Goal: Information Seeking & Learning: Find contact information

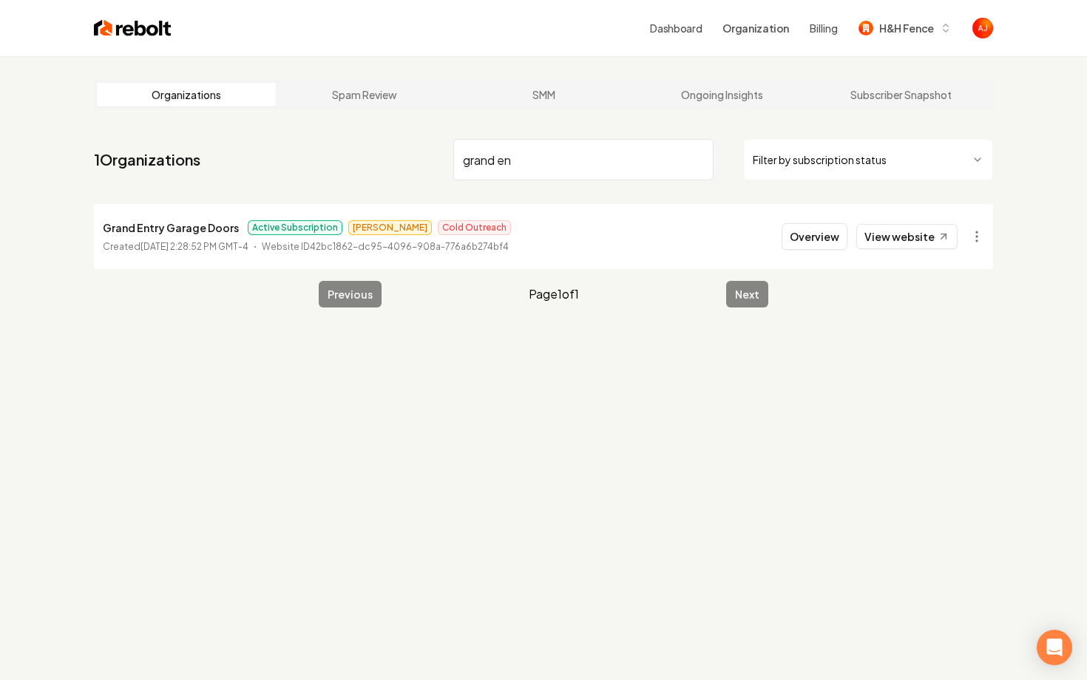
click at [479, 155] on input "grand en" at bounding box center [583, 159] width 260 height 41
type input "g"
click at [887, 236] on link "View website" at bounding box center [906, 236] width 101 height 25
drag, startPoint x: 522, startPoint y: 155, endPoint x: 404, endPoint y: 142, distance: 119.1
click at [404, 142] on nav "1 Organizations welcome Filter by subscription status" at bounding box center [543, 165] width 899 height 65
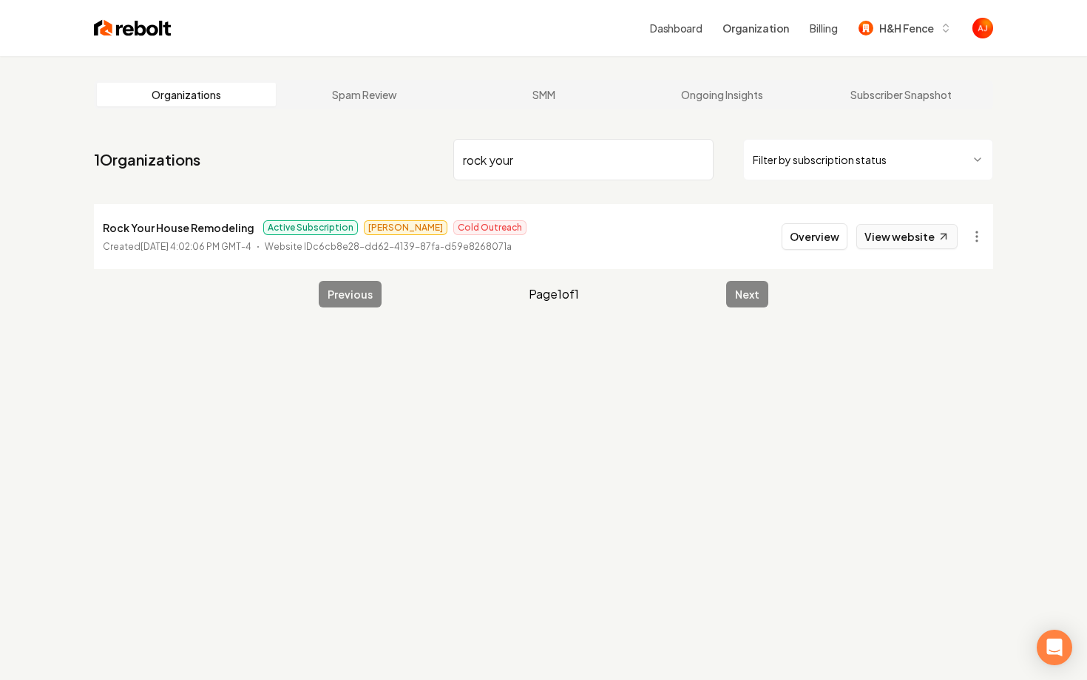
click at [910, 230] on link "View website" at bounding box center [906, 236] width 101 height 25
click at [884, 243] on link "View website" at bounding box center [906, 236] width 101 height 25
click at [909, 237] on link "View website" at bounding box center [906, 236] width 101 height 25
drag, startPoint x: 537, startPoint y: 158, endPoint x: 384, endPoint y: 155, distance: 153.1
click at [384, 155] on nav "1 Organizations rock your Filter by subscription status" at bounding box center [543, 165] width 899 height 65
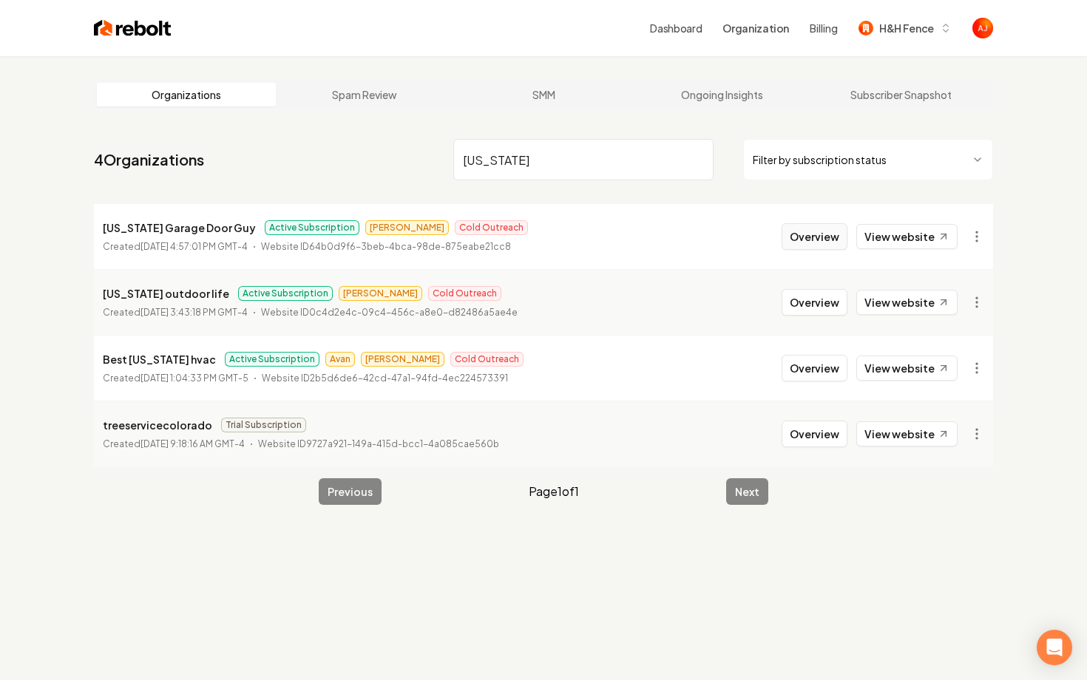
type input "[US_STATE]"
click at [804, 243] on button "Overview" at bounding box center [815, 236] width 66 height 27
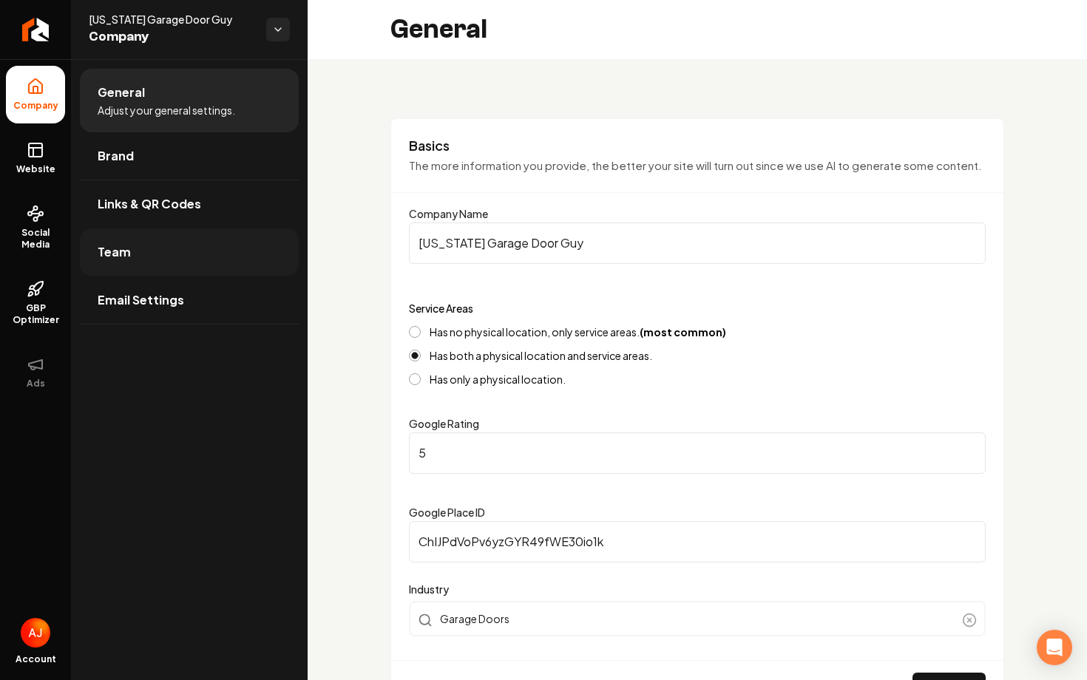
click at [204, 260] on link "Team" at bounding box center [189, 252] width 219 height 47
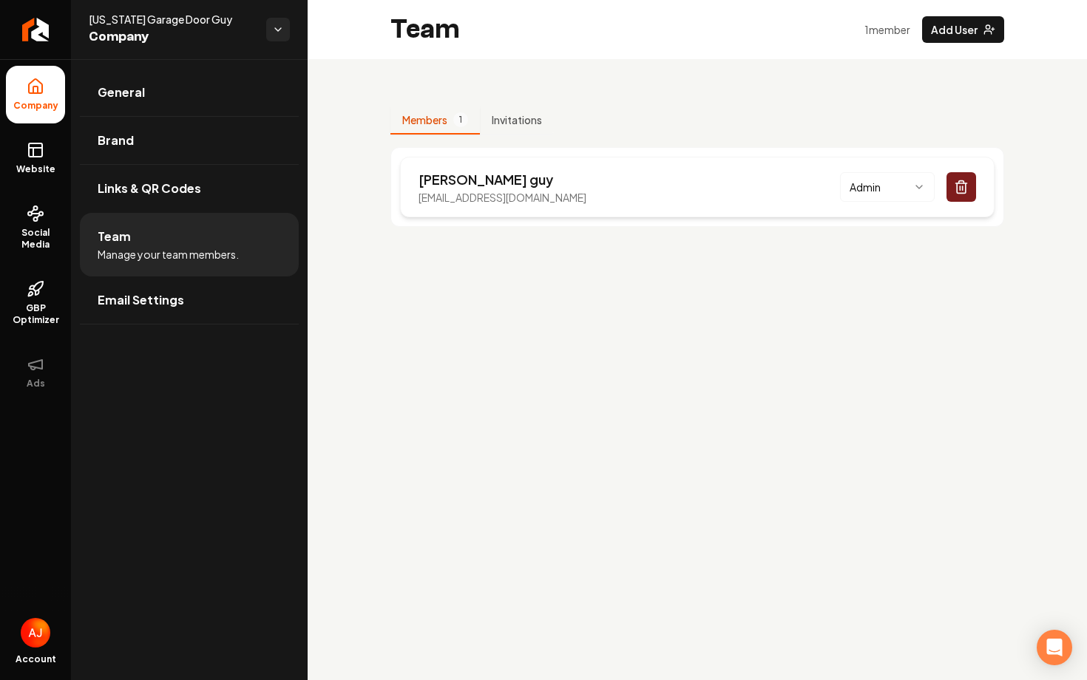
drag, startPoint x: 615, startPoint y: 202, endPoint x: 410, endPoint y: 200, distance: 204.9
click at [410, 200] on div "John guy coloradogaragedoorguy@gmail.com Admin" at bounding box center [697, 187] width 595 height 61
copy p "coloradogaragedoorguy@gmail.com"
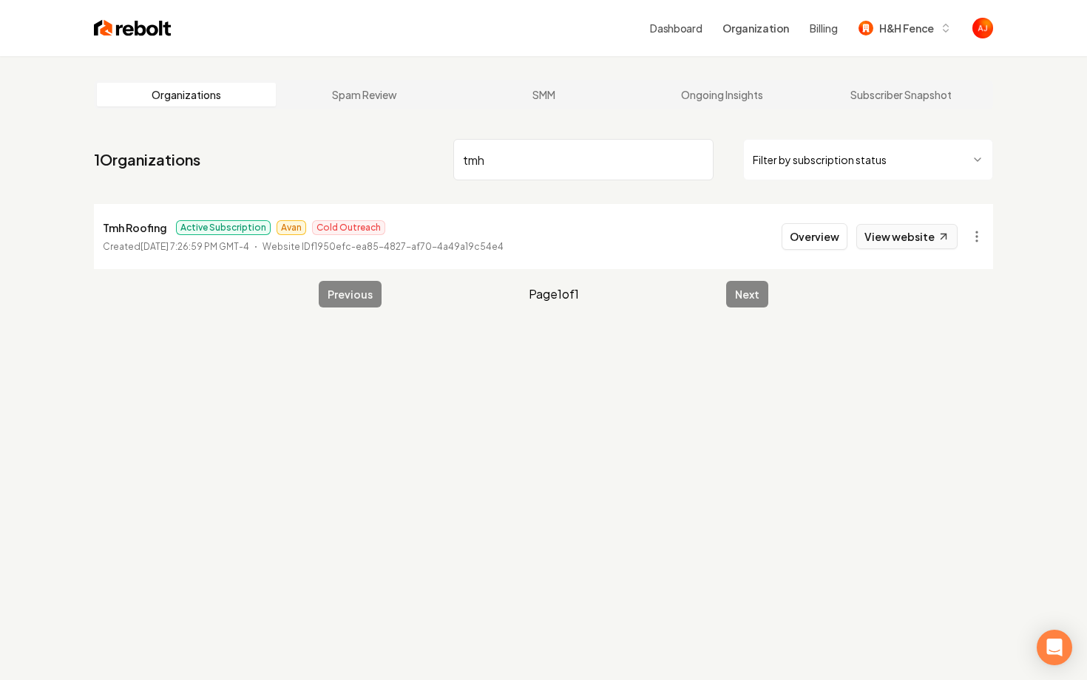
click at [891, 243] on link "View website" at bounding box center [906, 236] width 101 height 25
drag, startPoint x: 532, startPoint y: 166, endPoint x: 341, endPoint y: 163, distance: 190.8
click at [341, 163] on nav "1 Organizations tmh Filter by subscription status" at bounding box center [543, 165] width 899 height 65
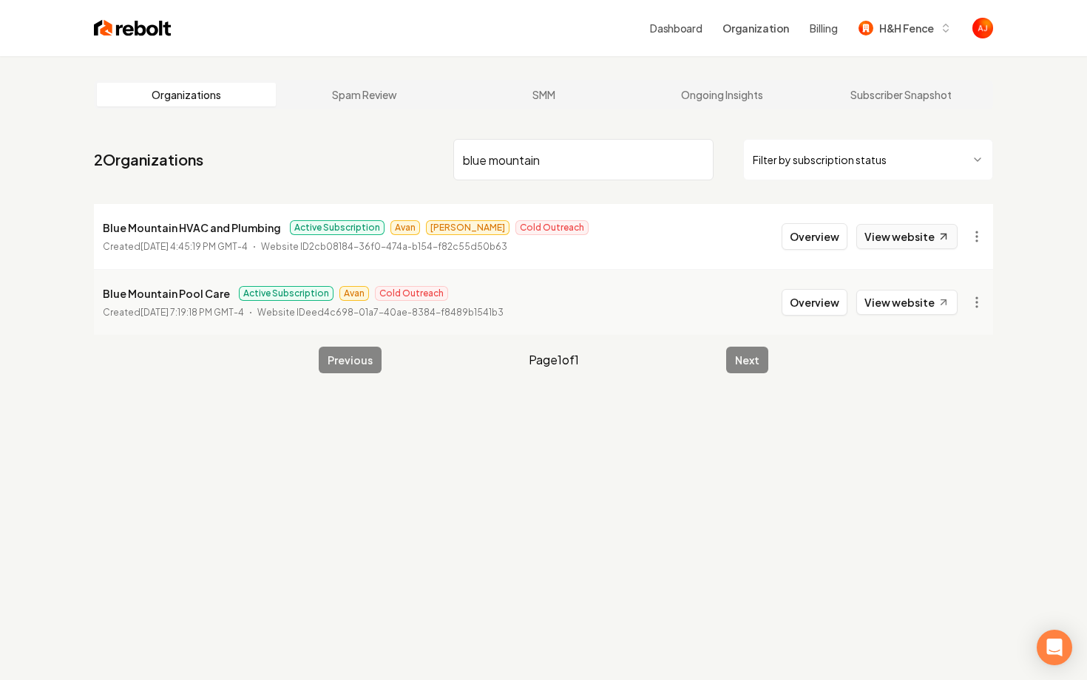
click at [896, 233] on link "View website" at bounding box center [906, 236] width 101 height 25
drag, startPoint x: 410, startPoint y: 164, endPoint x: 343, endPoint y: 159, distance: 66.8
click at [343, 159] on nav "2 Organizations blue mountain Filter by subscription status" at bounding box center [543, 165] width 899 height 65
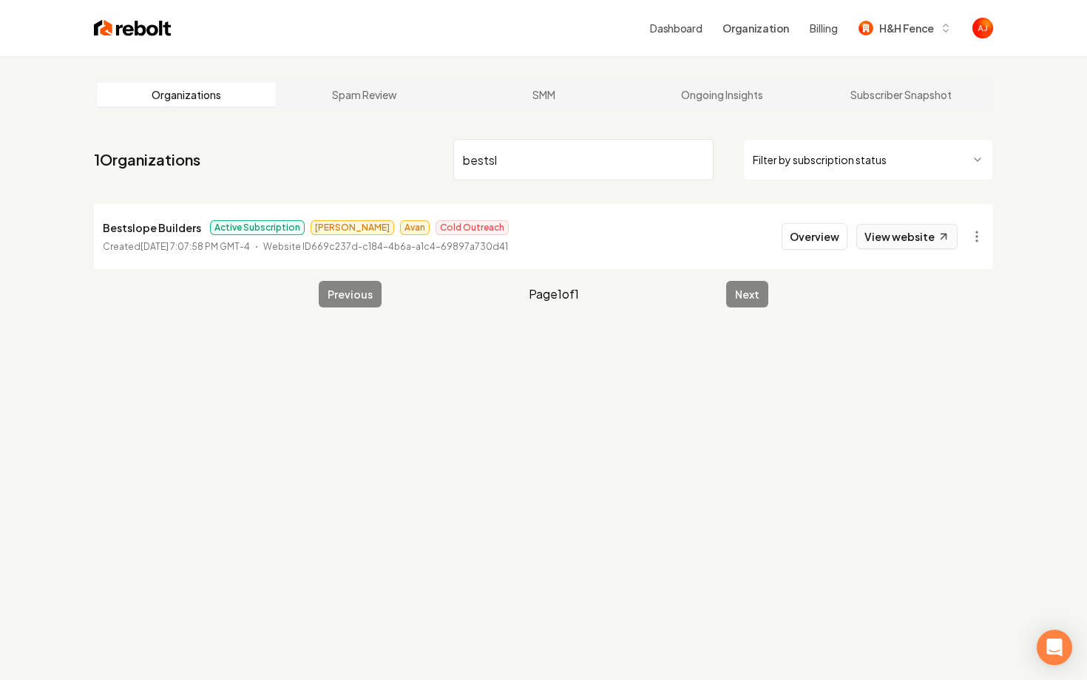
click at [909, 239] on link "View website" at bounding box center [906, 236] width 101 height 25
drag, startPoint x: 521, startPoint y: 152, endPoint x: 292, endPoint y: 152, distance: 228.5
click at [292, 152] on nav "1 Organizations bestsl Filter by subscription status" at bounding box center [543, 165] width 899 height 65
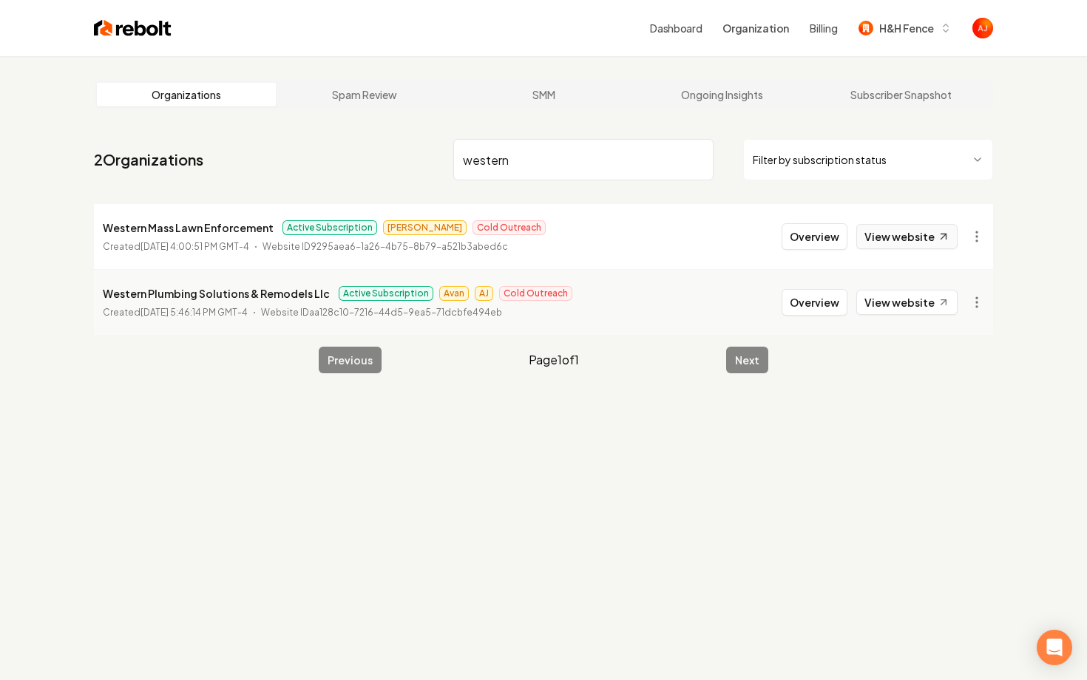
click at [907, 240] on link "View website" at bounding box center [906, 236] width 101 height 25
drag, startPoint x: 524, startPoint y: 166, endPoint x: 441, endPoint y: 160, distance: 83.7
click at [441, 160] on nav "2 Organizations western Filter by subscription status" at bounding box center [543, 165] width 899 height 65
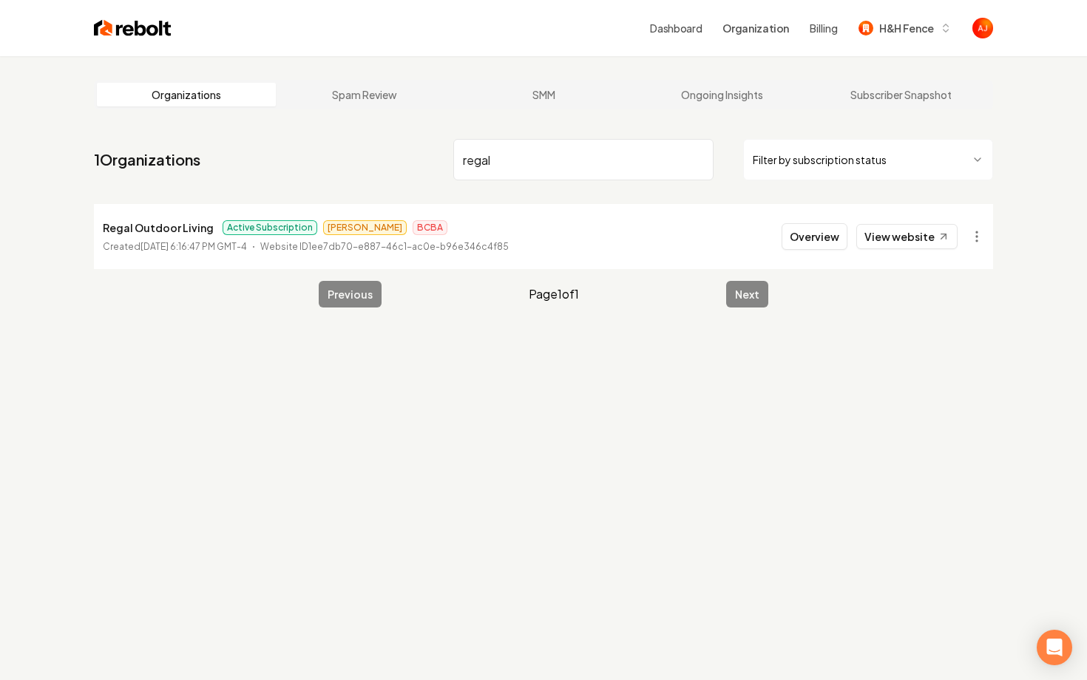
type input "regal"
